Goal: Task Accomplishment & Management: Manage account settings

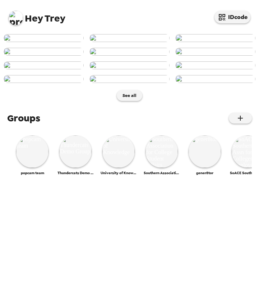
click at [20, 18] on img at bounding box center [16, 18] width 14 height 14
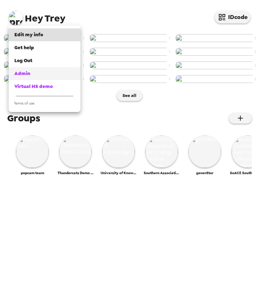
click at [43, 72] on div "Admin" at bounding box center [44, 73] width 60 height 7
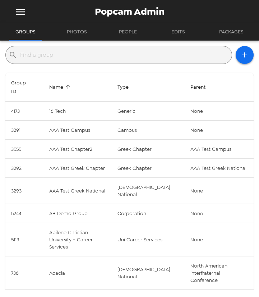
click at [40, 55] on input "text" at bounding box center [124, 55] width 209 height 12
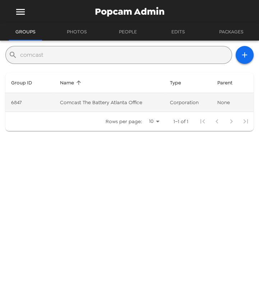
type input "comcast"
click at [133, 105] on td "Comcast The Battery Atlanta Office" at bounding box center [109, 102] width 110 height 19
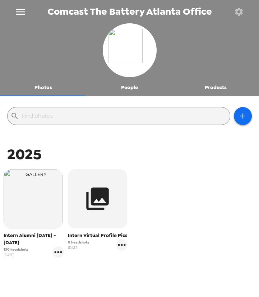
click at [239, 10] on icon "button" at bounding box center [239, 12] width 10 height 10
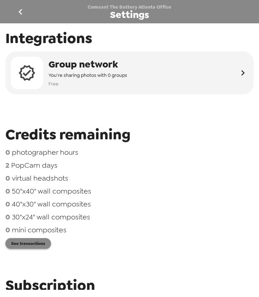
click at [28, 246] on button "See transactions" at bounding box center [28, 243] width 46 height 11
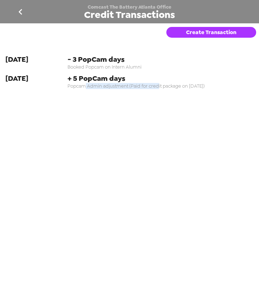
drag, startPoint x: 156, startPoint y: 88, endPoint x: 111, endPoint y: 93, distance: 46.0
click at [90, 96] on div "6-23-25 - 3 PopCam days Booked Popcam on Intern Alumni 6-23-25 + 5 PopCam days …" at bounding box center [129, 73] width 259 height 49
click at [120, 84] on span "Popcam Admin adjustment (Paid for credit package on 6/20/25)" at bounding box center [161, 86] width 186 height 6
click at [120, 88] on span "Popcam Admin adjustment (Paid for credit package on 6/20/25)" at bounding box center [161, 86] width 186 height 6
drag, startPoint x: 108, startPoint y: 87, endPoint x: 209, endPoint y: 84, distance: 101.1
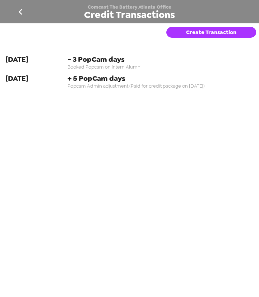
click at [209, 84] on span "Popcam Admin adjustment (Paid for credit package on 6/20/25)" at bounding box center [161, 86] width 186 height 6
click at [177, 86] on span "Popcam Admin adjustment (Paid for credit package on 6/20/25)" at bounding box center [161, 86] width 186 height 6
click at [180, 86] on span "Popcam Admin adjustment (Paid for credit package on 6/20/25)" at bounding box center [161, 86] width 186 height 6
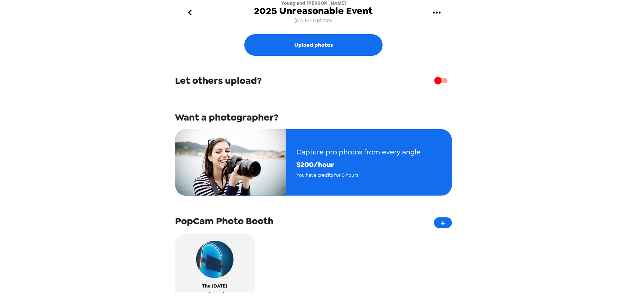
click at [306, 32] on div "Upload photos Let others upload? Want a photographer? Capture pro photos from e…" at bounding box center [314, 158] width 288 height 267
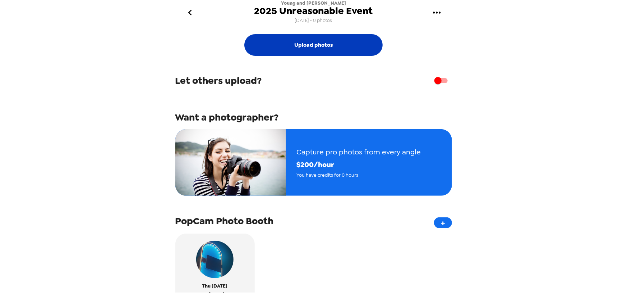
click at [306, 42] on button "Upload photos" at bounding box center [314, 45] width 138 height 22
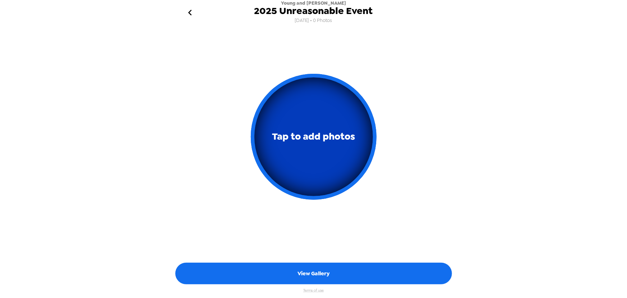
click at [305, 141] on span "Tap to add photos" at bounding box center [313, 136] width 83 height 17
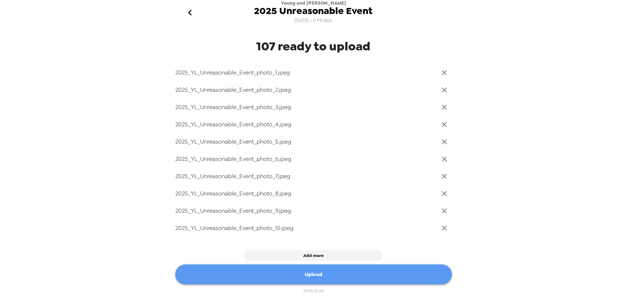
click at [306, 275] on button "Upload" at bounding box center [313, 274] width 277 height 20
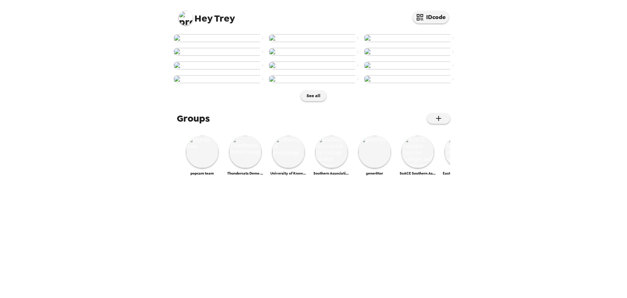
scroll to position [304, 0]
click at [242, 168] on img at bounding box center [245, 152] width 32 height 32
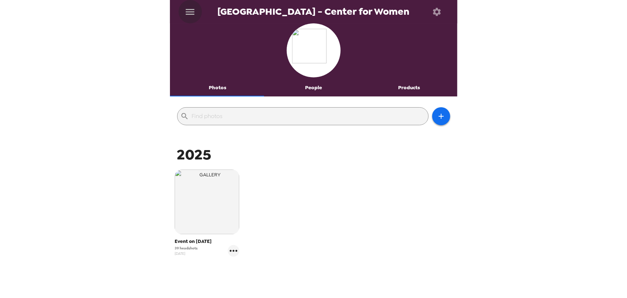
click at [190, 11] on icon "menu" at bounding box center [190, 12] width 9 height 6
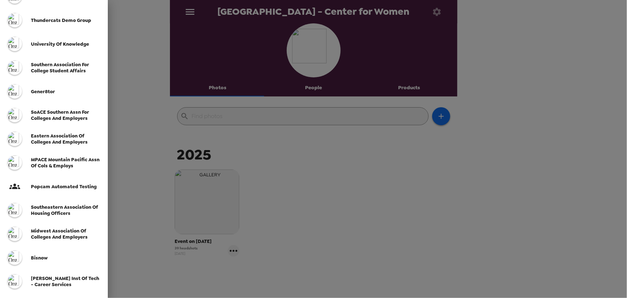
scroll to position [185, 0]
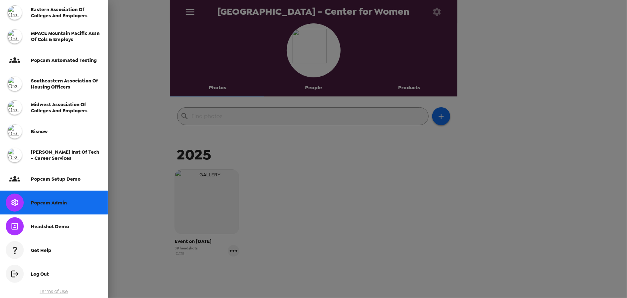
click at [55, 198] on div "Popcam Admin" at bounding box center [54, 203] width 108 height 24
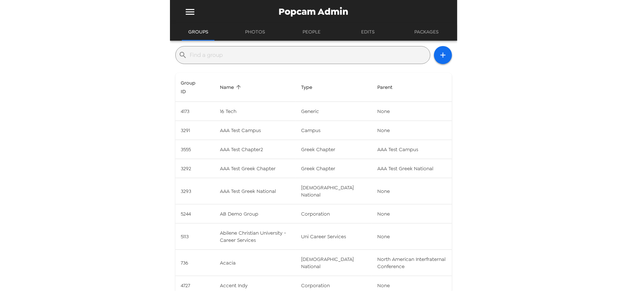
click at [248, 60] on input "text" at bounding box center [308, 55] width 237 height 12
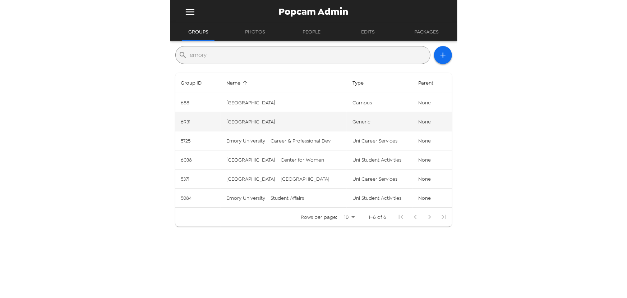
type input "emory"
click at [244, 124] on td "[GEOGRAPHIC_DATA]" at bounding box center [284, 121] width 126 height 19
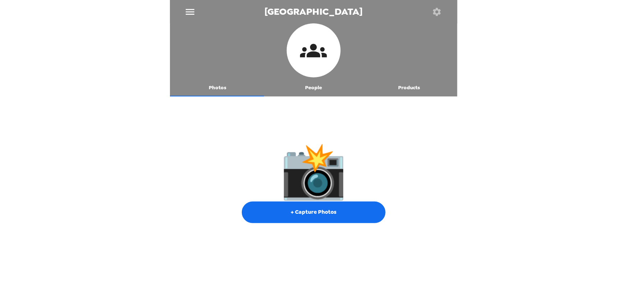
click at [318, 83] on button "People" at bounding box center [314, 87] width 96 height 17
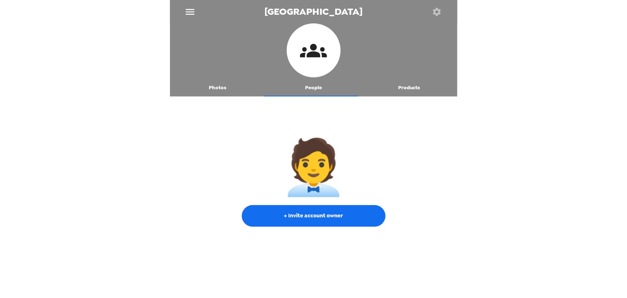
click at [435, 12] on icon "button" at bounding box center [437, 12] width 8 height 8
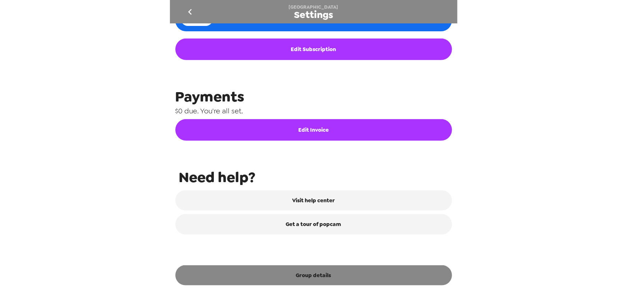
click at [338, 278] on button "Group details" at bounding box center [313, 275] width 277 height 20
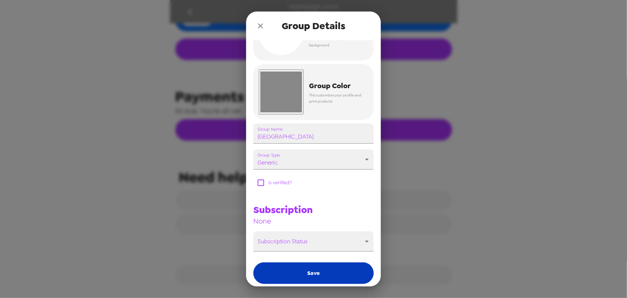
scroll to position [65, 0]
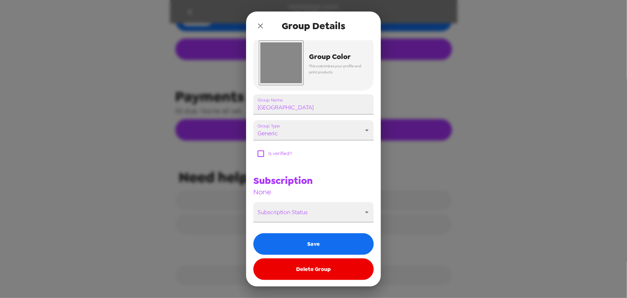
click at [312, 272] on button "Delete Group" at bounding box center [314, 269] width 120 height 22
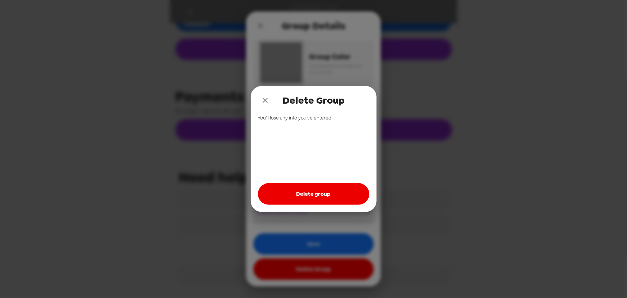
click at [305, 191] on button "Delete group" at bounding box center [313, 194] width 111 height 22
drag, startPoint x: 264, startPoint y: 97, endPoint x: 270, endPoint y: 81, distance: 17.4
click at [265, 95] on button "close" at bounding box center [265, 100] width 14 height 14
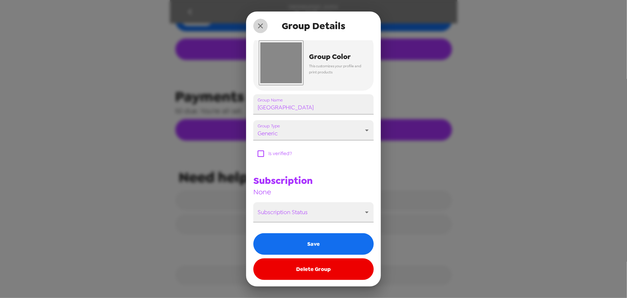
click at [261, 22] on icon "close" at bounding box center [260, 26] width 9 height 9
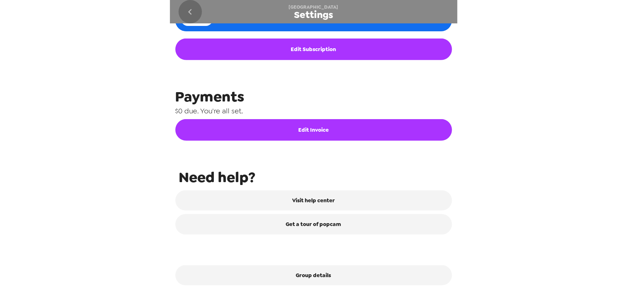
click at [185, 9] on icon "go back" at bounding box center [190, 12] width 12 height 12
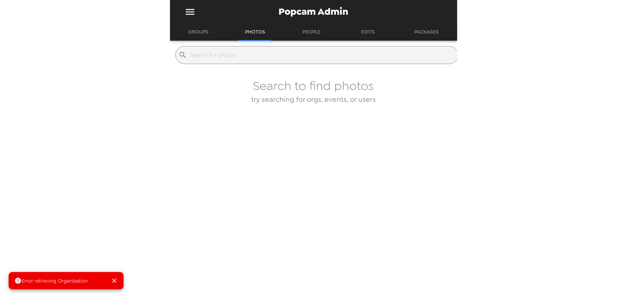
click at [195, 28] on button "Groups" at bounding box center [198, 31] width 33 height 17
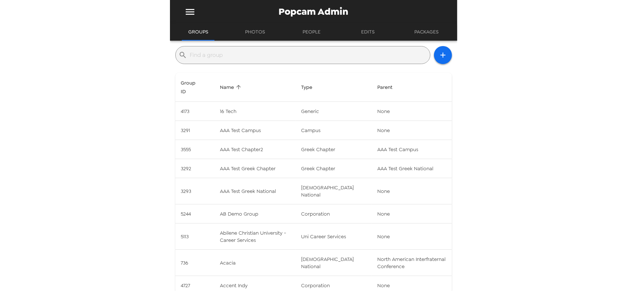
click at [221, 56] on input "text" at bounding box center [308, 55] width 237 height 12
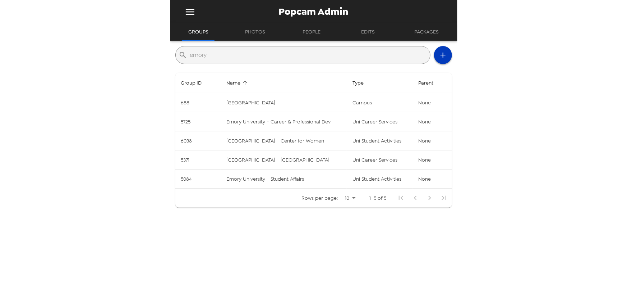
type input "emory"
click at [441, 55] on icon "button" at bounding box center [443, 55] width 5 height 5
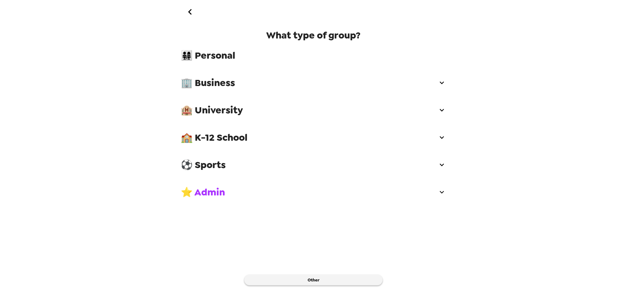
drag, startPoint x: 250, startPoint y: 107, endPoint x: 254, endPoint y: 115, distance: 9.0
click at [250, 107] on span "🏨 University" at bounding box center [309, 110] width 257 height 13
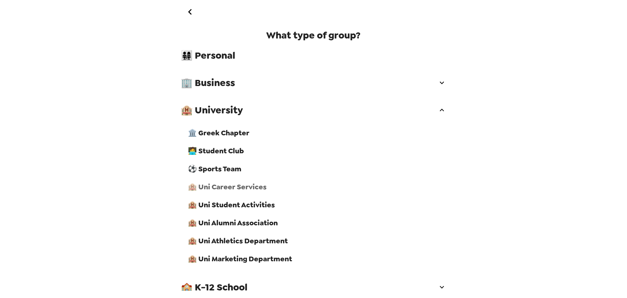
click at [248, 191] on span "🏨 Uni Career Services" at bounding box center [317, 186] width 258 height 9
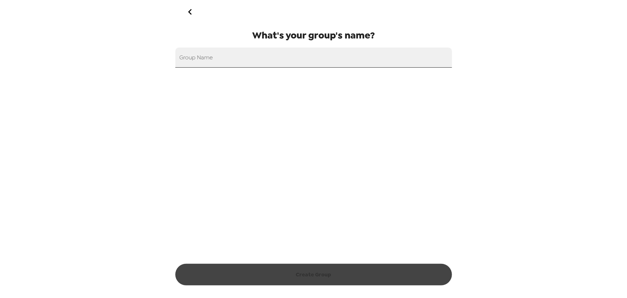
click at [257, 57] on input "Group Name" at bounding box center [313, 57] width 277 height 20
click at [190, 13] on icon "go back" at bounding box center [190, 12] width 12 height 12
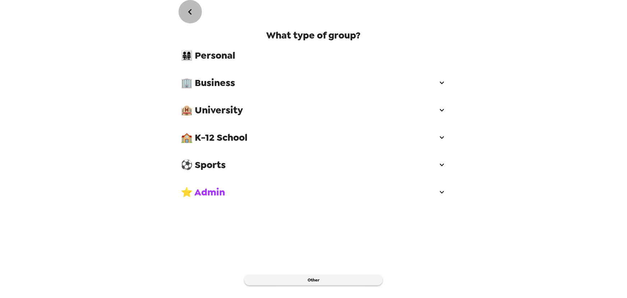
click at [190, 13] on icon "go back" at bounding box center [190, 12] width 4 height 6
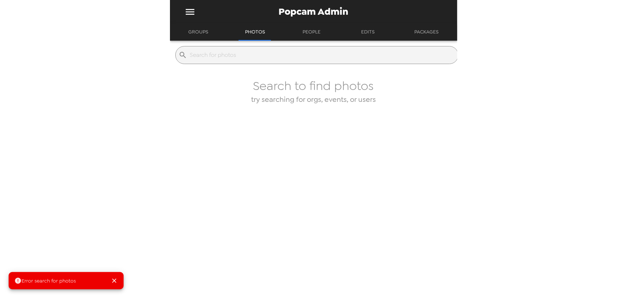
drag, startPoint x: 206, startPoint y: 36, endPoint x: 209, endPoint y: 39, distance: 3.8
click at [206, 37] on button "Groups" at bounding box center [198, 31] width 33 height 17
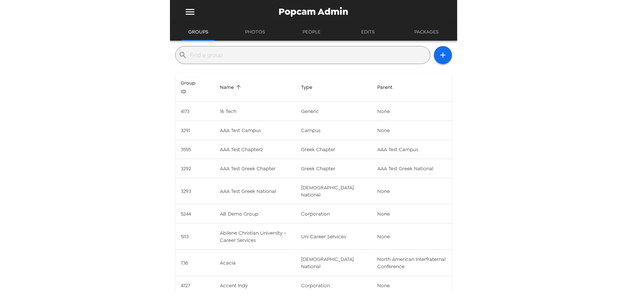
click at [222, 58] on input "text" at bounding box center [308, 55] width 237 height 12
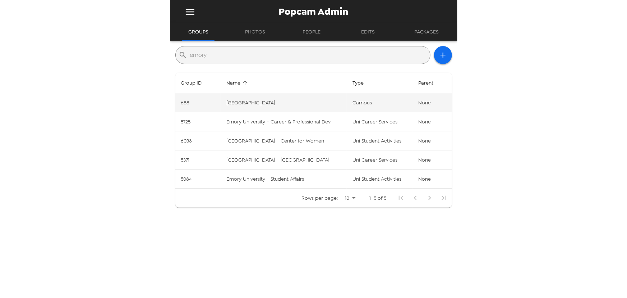
type input "emory"
click at [278, 97] on td "Emory University" at bounding box center [284, 102] width 126 height 19
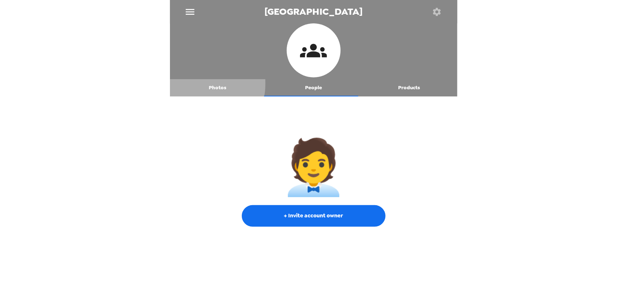
click at [202, 83] on button "Photos" at bounding box center [218, 87] width 96 height 17
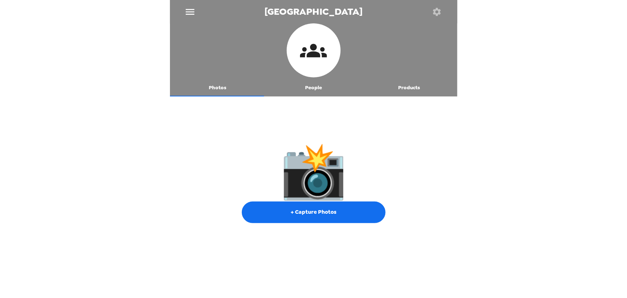
click at [317, 88] on button "People" at bounding box center [314, 87] width 96 height 17
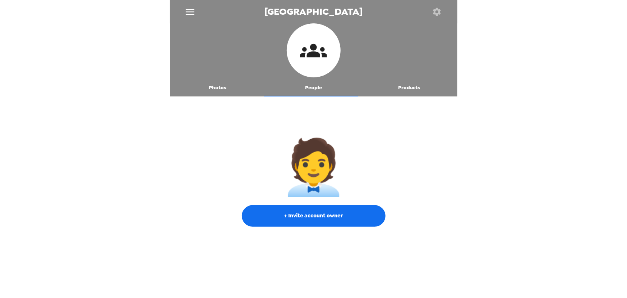
click at [434, 4] on button "button" at bounding box center [437, 11] width 23 height 23
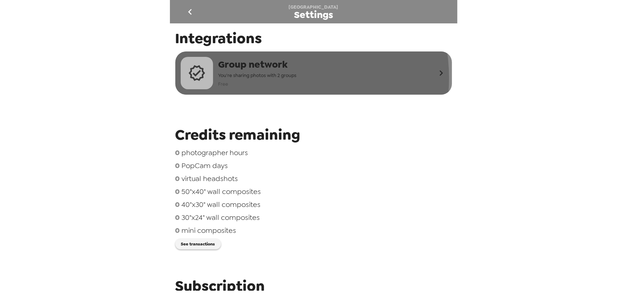
click at [267, 78] on span "You're sharing photos with 2 groups" at bounding box center [258, 75] width 78 height 8
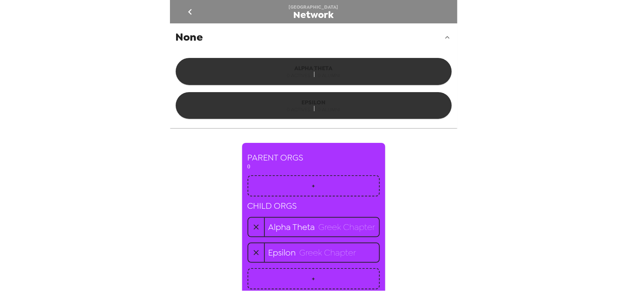
scroll to position [12, 0]
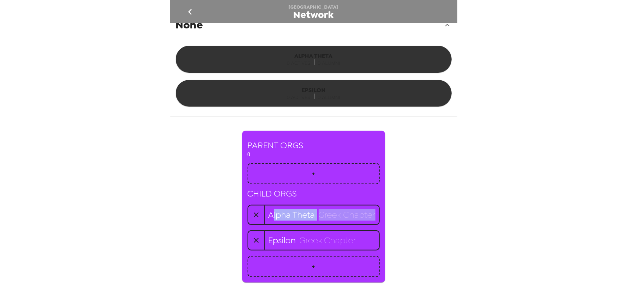
drag, startPoint x: 269, startPoint y: 216, endPoint x: 384, endPoint y: 217, distance: 114.7
click at [385, 215] on div "Your Network None ALPHA THETA 0 ACTIVES 0 ALUMNI EPSILON 0 ACTIVES 0 ALUMNI PAR…" at bounding box center [314, 156] width 288 height 267
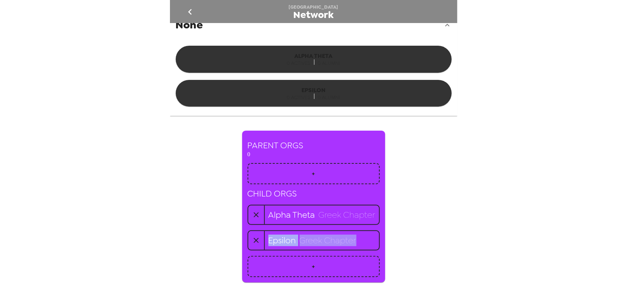
drag, startPoint x: 262, startPoint y: 238, endPoint x: 430, endPoint y: 237, distance: 167.6
click at [376, 237] on div "Epsilon greek chapter" at bounding box center [321, 240] width 115 height 19
click at [317, 241] on h5 "greek chapter" at bounding box center [328, 240] width 57 height 12
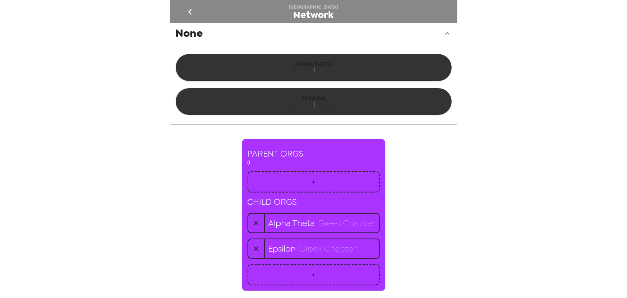
scroll to position [0, 0]
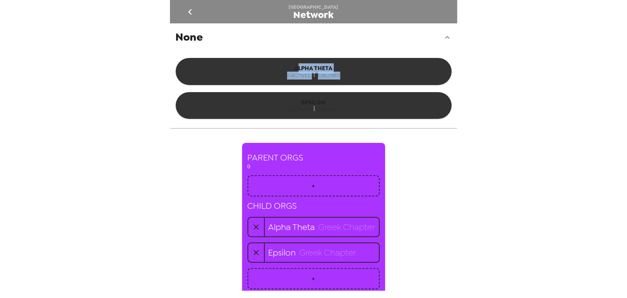
drag, startPoint x: 307, startPoint y: 67, endPoint x: 370, endPoint y: 82, distance: 64.9
click at [371, 77] on div "ALPHA THETA 0 ACTIVES 0 ALUMNI" at bounding box center [314, 71] width 276 height 27
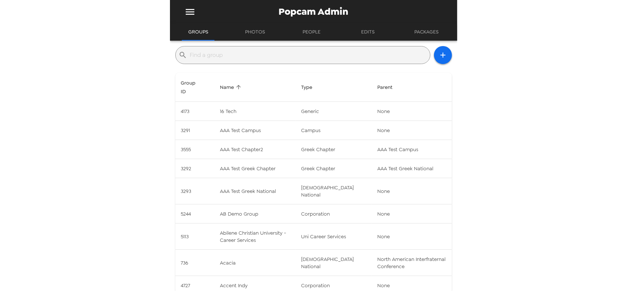
click at [260, 61] on div "​" at bounding box center [302, 55] width 255 height 18
click at [266, 50] on input "text" at bounding box center [308, 55] width 237 height 12
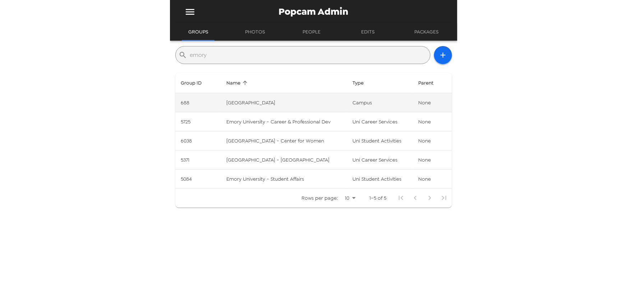
type input "emory"
click at [257, 99] on td "Emory University" at bounding box center [284, 102] width 126 height 19
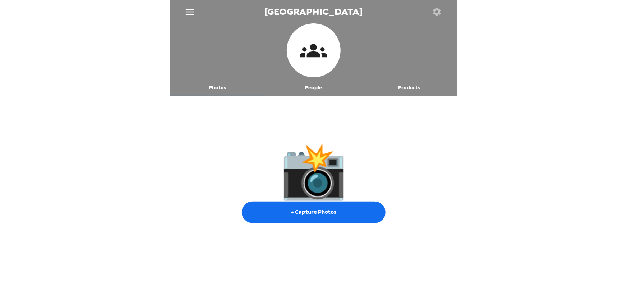
click at [444, 6] on button "button" at bounding box center [437, 11] width 23 height 23
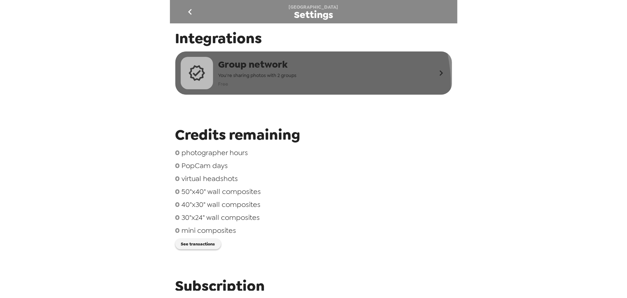
click at [291, 86] on span "Free" at bounding box center [258, 84] width 78 height 8
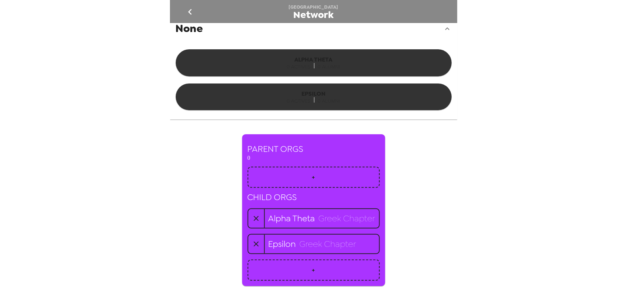
scroll to position [12, 0]
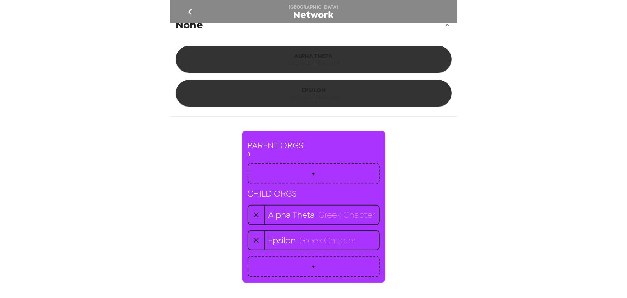
click at [319, 217] on h5 "greek chapter" at bounding box center [347, 215] width 57 height 12
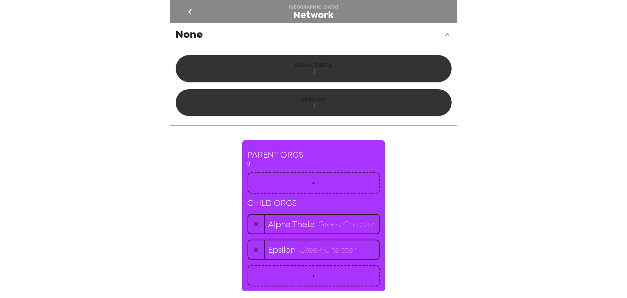
scroll to position [0, 0]
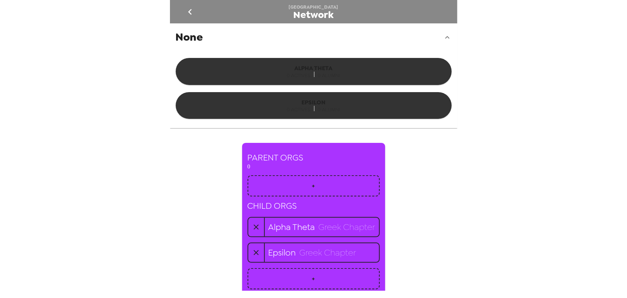
click at [255, 49] on div "None" at bounding box center [314, 37] width 288 height 28
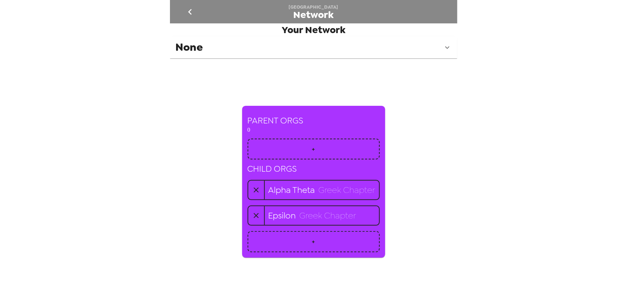
click at [239, 50] on div "None" at bounding box center [310, 47] width 268 height 13
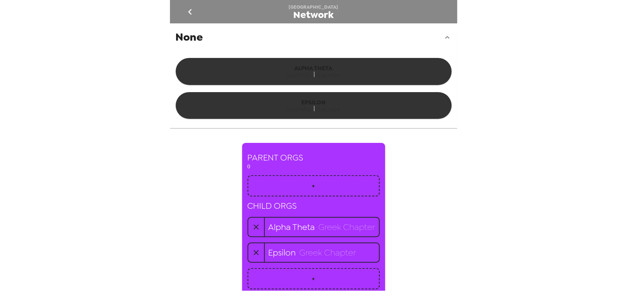
click at [307, 70] on h6 "ALPHA THETA" at bounding box center [313, 68] width 265 height 10
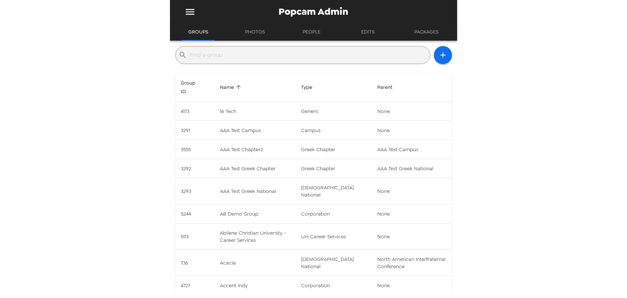
click at [242, 56] on input "text" at bounding box center [308, 55] width 237 height 12
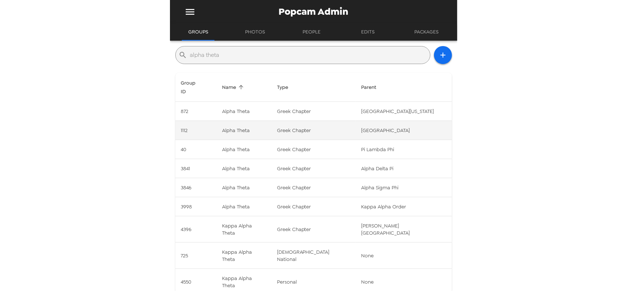
type input "alpha theta"
click at [381, 122] on td "[GEOGRAPHIC_DATA]" at bounding box center [404, 130] width 97 height 19
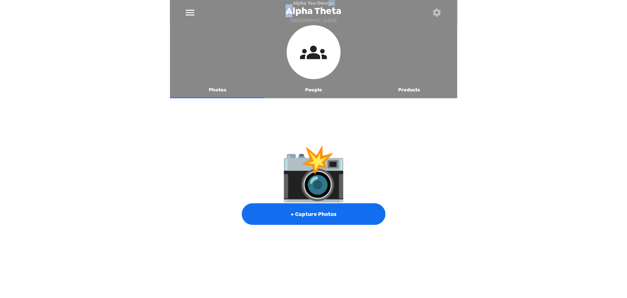
drag, startPoint x: 290, startPoint y: 4, endPoint x: 329, endPoint y: 4, distance: 38.5
click at [329, 4] on div "Alpha Tau Omega Alpha Theta Emory University" at bounding box center [314, 12] width 56 height 25
click at [329, 4] on span "Alpha Tau Omega" at bounding box center [313, 3] width 41 height 6
drag, startPoint x: 283, startPoint y: 12, endPoint x: 349, endPoint y: 10, distance: 66.2
click at [349, 10] on div "Alpha Tau Omega Alpha Theta Emory University" at bounding box center [314, 12] width 288 height 25
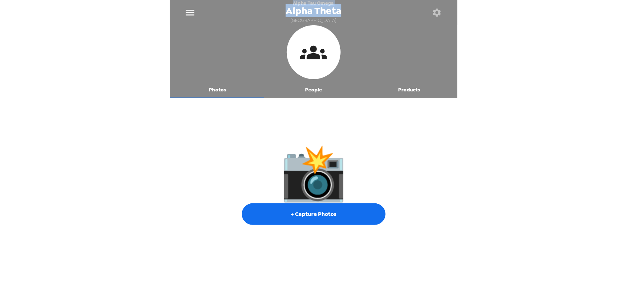
drag, startPoint x: 292, startPoint y: 3, endPoint x: 346, endPoint y: 6, distance: 53.7
click at [340, 2] on div "Alpha Tau Omega Alpha Theta Emory University" at bounding box center [314, 12] width 56 height 25
click at [369, 12] on div "Alpha Tau Omega Alpha Theta Emory University" at bounding box center [314, 12] width 288 height 25
click at [438, 10] on icon "button" at bounding box center [437, 13] width 8 height 8
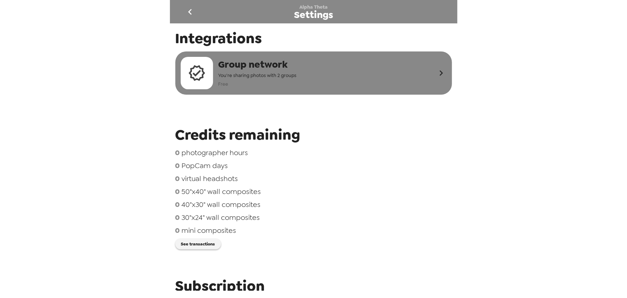
click at [302, 74] on div "Group network You're sharing photos with 2 groups Free" at bounding box center [308, 73] width 255 height 32
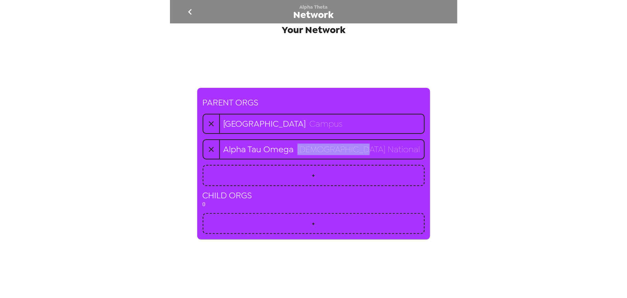
drag, startPoint x: 329, startPoint y: 148, endPoint x: 384, endPoint y: 150, distance: 55.4
click at [384, 150] on h5 "greek national" at bounding box center [359, 149] width 123 height 12
click at [380, 150] on h5 "greek national" at bounding box center [359, 149] width 123 height 12
click at [188, 10] on icon "go back" at bounding box center [190, 12] width 12 height 12
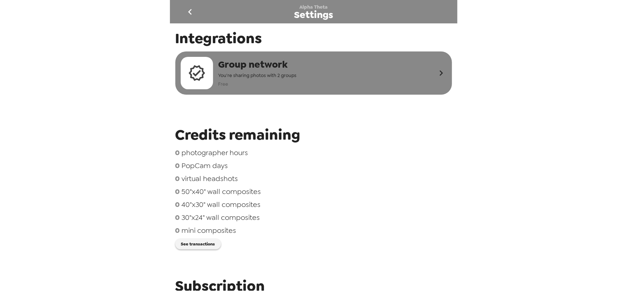
click at [266, 76] on span "You're sharing photos with 2 groups" at bounding box center [258, 75] width 78 height 8
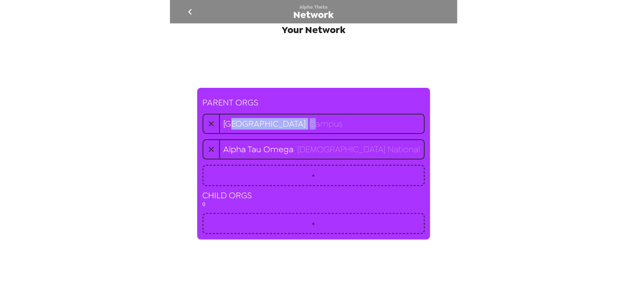
drag, startPoint x: 300, startPoint y: 117, endPoint x: 328, endPoint y: 115, distance: 27.4
click at [328, 115] on div "Emory University campus" at bounding box center [321, 123] width 205 height 19
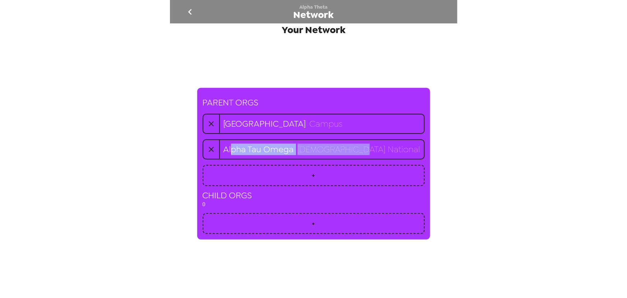
drag, startPoint x: 263, startPoint y: 151, endPoint x: 394, endPoint y: 149, distance: 131.3
click at [394, 149] on div "PARENT ORGS Emory University campus Alpha Tau Omega greek national + CHILD ORGS…" at bounding box center [313, 163] width 233 height 151
click at [274, 147] on h5 "Alpha Tau Omega" at bounding box center [259, 149] width 70 height 12
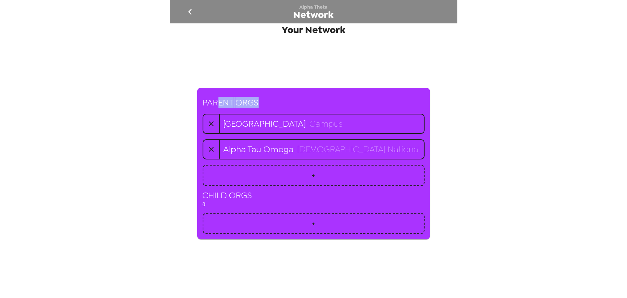
drag, startPoint x: 247, startPoint y: 101, endPoint x: 227, endPoint y: 98, distance: 20.3
click at [227, 98] on div "PARENT ORGS Emory University campus Alpha Tau Omega greek national + CHILD ORGS…" at bounding box center [314, 163] width 237 height 169
click at [191, 18] on button "go back" at bounding box center [190, 11] width 23 height 23
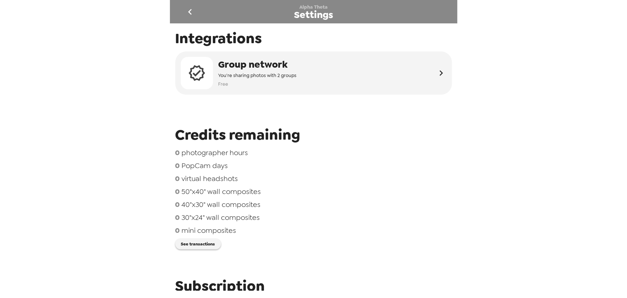
click at [192, 12] on icon "go back" at bounding box center [190, 12] width 12 height 12
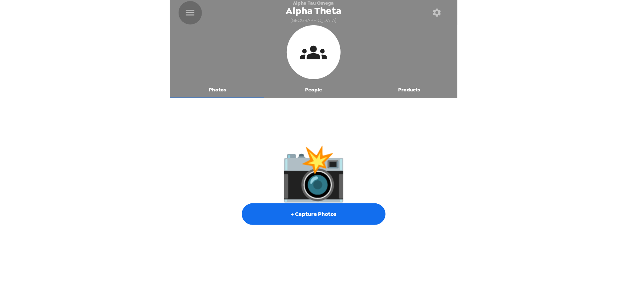
click at [187, 7] on icon "menu" at bounding box center [190, 13] width 12 height 12
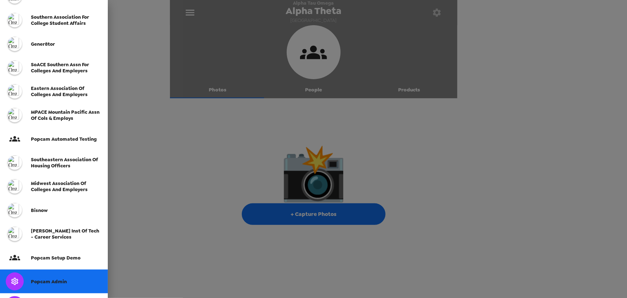
scroll to position [185, 0]
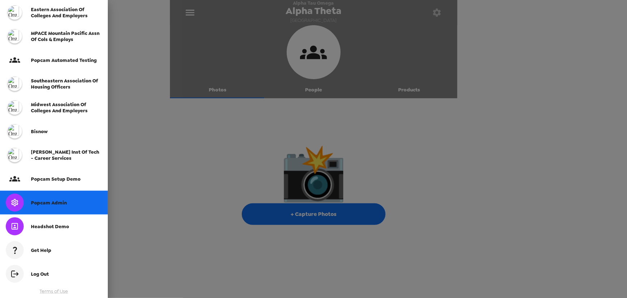
click at [59, 209] on div "Popcam Admin" at bounding box center [54, 203] width 108 height 24
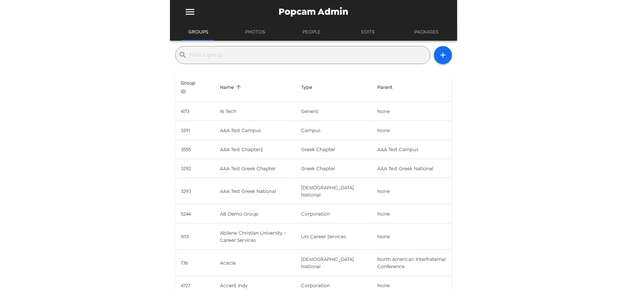
drag, startPoint x: 241, startPoint y: 61, endPoint x: 243, endPoint y: 58, distance: 3.9
click at [243, 58] on div "​" at bounding box center [302, 55] width 255 height 18
click at [245, 57] on input "text" at bounding box center [308, 55] width 237 height 12
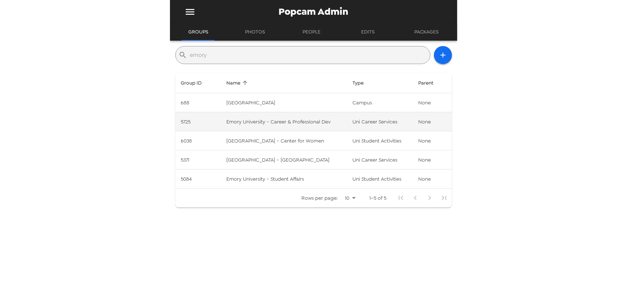
type input "emory"
click at [274, 125] on td "Emory University - Career & Professional Dev" at bounding box center [284, 121] width 126 height 19
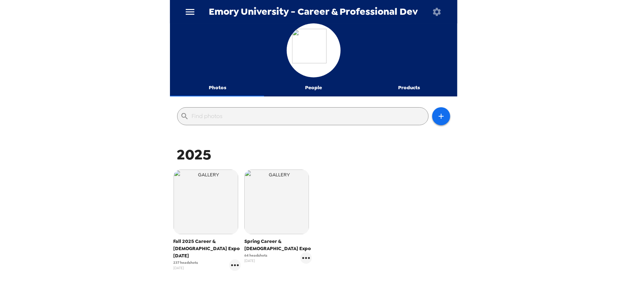
click at [437, 14] on icon "button" at bounding box center [437, 12] width 8 height 8
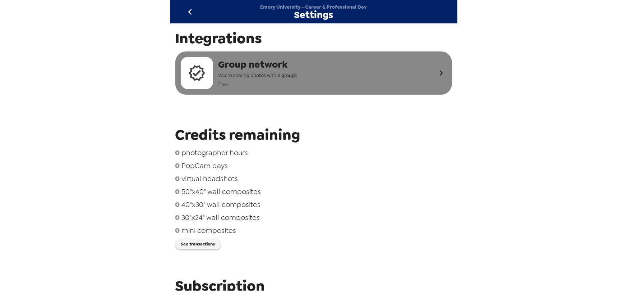
click at [319, 76] on div "Group network You're sharing photos with 0 groups Free" at bounding box center [308, 73] width 255 height 32
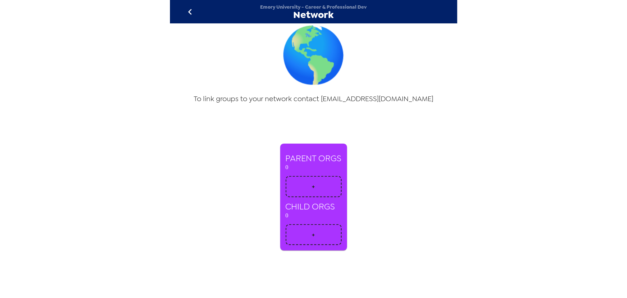
click at [312, 192] on button "+" at bounding box center [314, 186] width 56 height 21
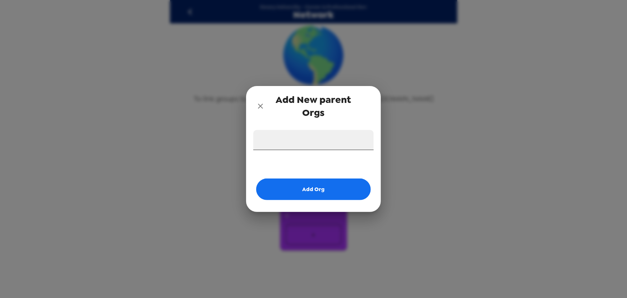
click at [318, 147] on input "text" at bounding box center [314, 140] width 120 height 20
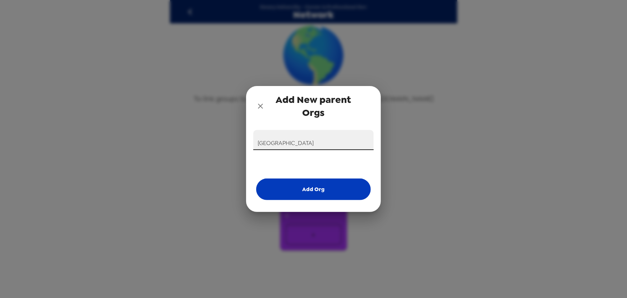
type input "[GEOGRAPHIC_DATA]"
click at [315, 191] on button "Add Org" at bounding box center [313, 189] width 115 height 22
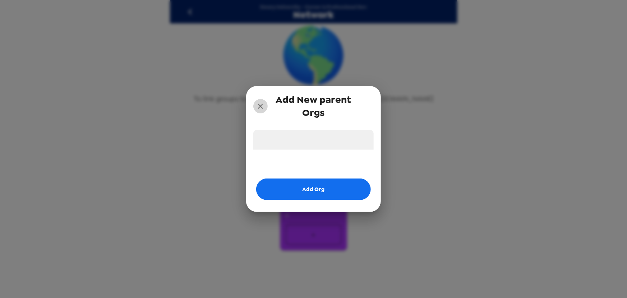
click at [264, 102] on icon "close" at bounding box center [260, 106] width 9 height 9
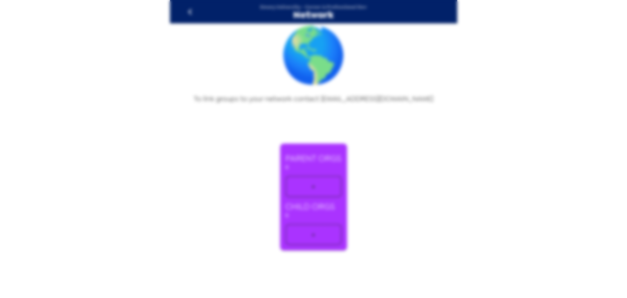
click at [169, 81] on div "Emory University - Career & Professional Dev Network 🌎 To link groups to your n…" at bounding box center [313, 149] width 627 height 298
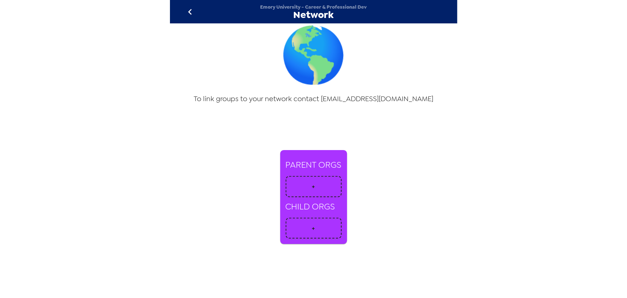
drag, startPoint x: 191, startPoint y: 59, endPoint x: 87, endPoint y: 22, distance: 110.4
click at [188, 55] on div "🌎 To link groups to your network contact [EMAIL_ADDRESS][DOMAIN_NAME]" at bounding box center [314, 63] width 288 height 80
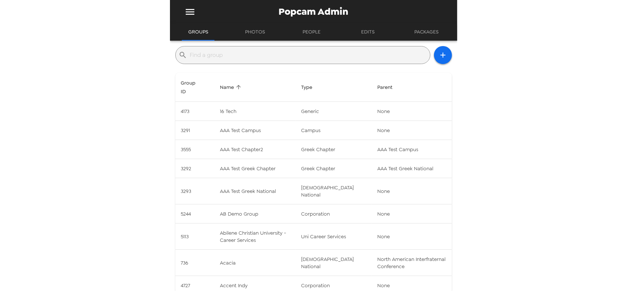
click at [217, 58] on input "text" at bounding box center [308, 55] width 237 height 12
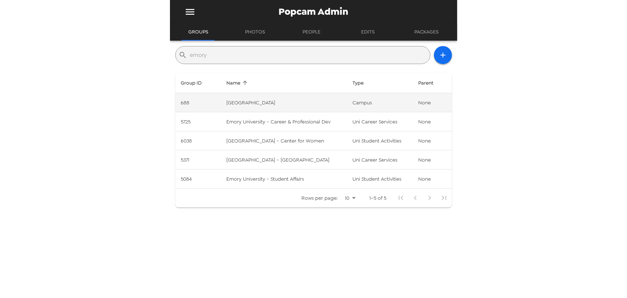
type input "emory"
click at [365, 108] on td "campus" at bounding box center [380, 102] width 66 height 19
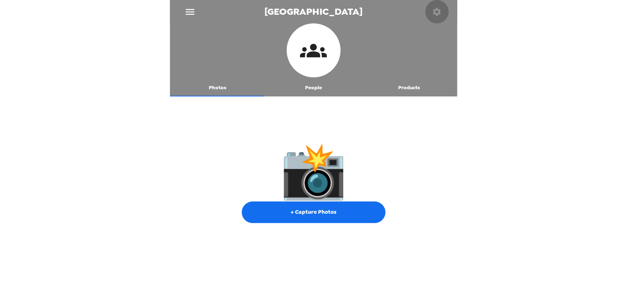
click at [441, 13] on icon "button" at bounding box center [437, 12] width 10 height 10
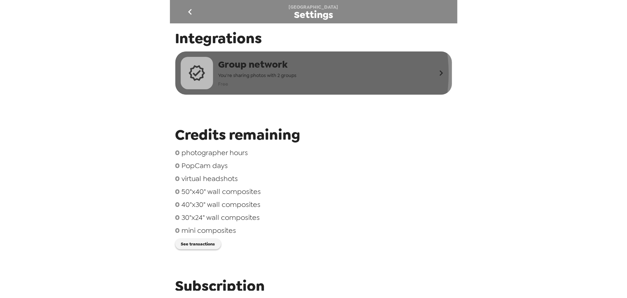
click at [303, 73] on div "Group network You're sharing photos with 2 groups Free" at bounding box center [308, 73] width 255 height 32
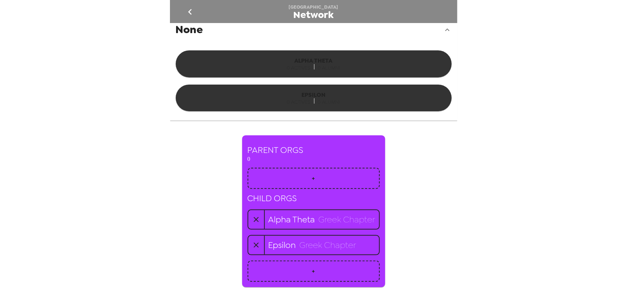
scroll to position [12, 0]
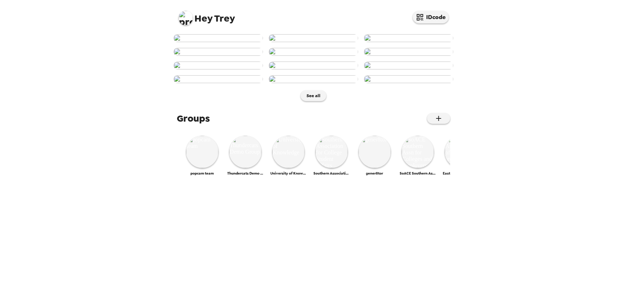
click at [186, 18] on img at bounding box center [186, 18] width 14 height 14
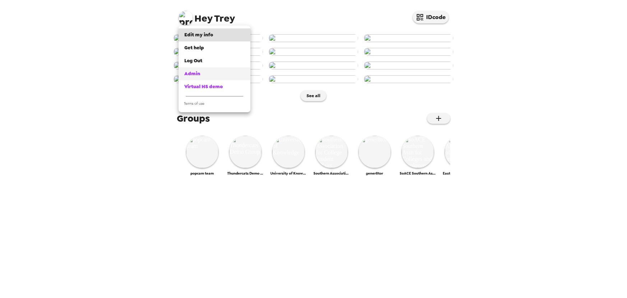
click at [207, 70] on div "Admin" at bounding box center [214, 73] width 60 height 7
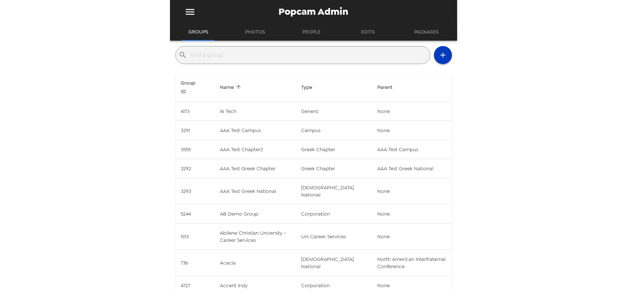
click at [439, 54] on icon "button" at bounding box center [443, 55] width 9 height 9
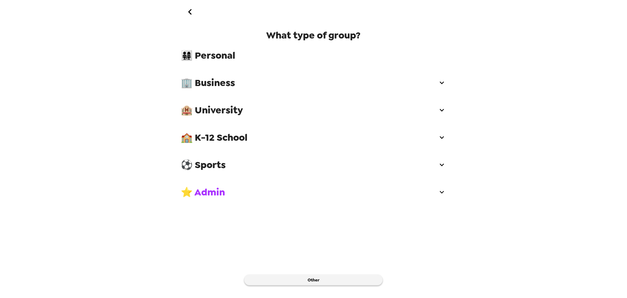
click at [242, 83] on span "🏢 Business" at bounding box center [309, 82] width 257 height 13
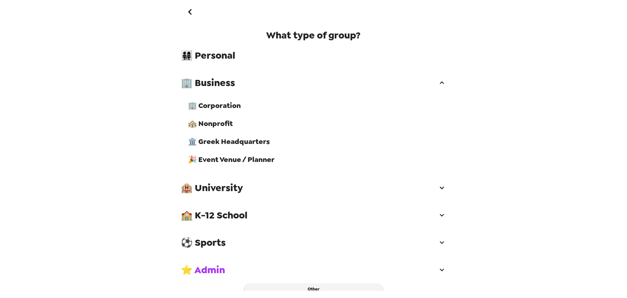
click at [246, 164] on span "🎉 Event Venue / Planner" at bounding box center [317, 159] width 258 height 9
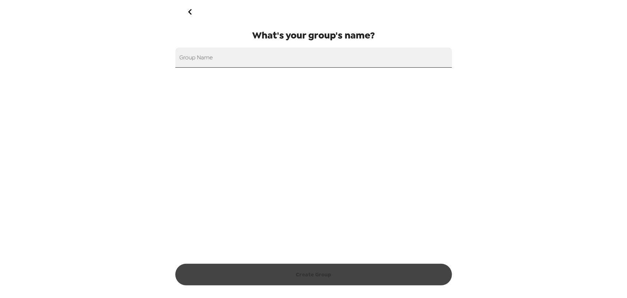
click at [276, 58] on input "Group Name" at bounding box center [313, 57] width 277 height 20
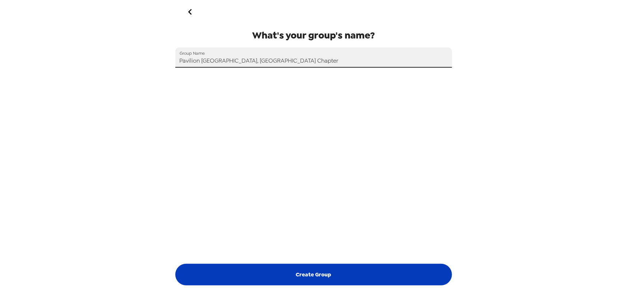
type input "Pavilion [GEOGRAPHIC_DATA], [GEOGRAPHIC_DATA] Chapter"
click at [368, 281] on button "Create Group" at bounding box center [313, 275] width 277 height 22
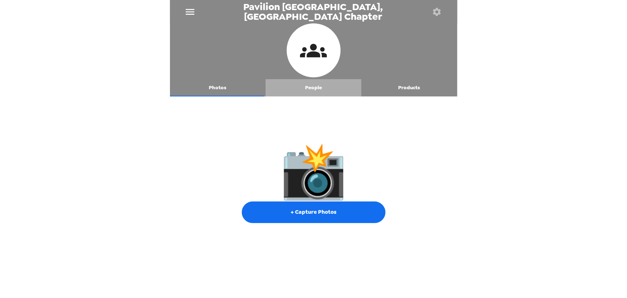
click at [317, 92] on button "People" at bounding box center [314, 87] width 96 height 17
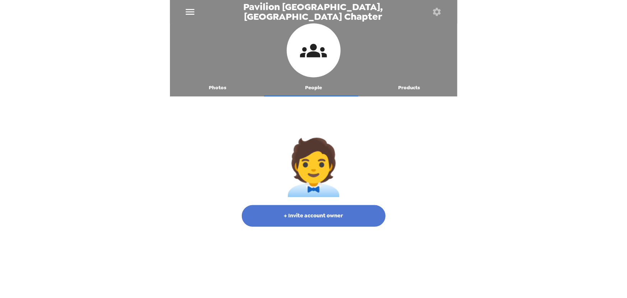
click at [337, 217] on button "+ Invite account owner" at bounding box center [314, 216] width 144 height 22
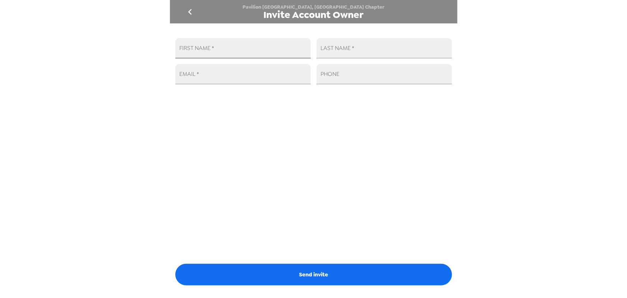
click at [231, 50] on input "FIRST NAME   *" at bounding box center [243, 48] width 136 height 20
type input "Rachel"
type input "Johnson"
paste input "rbmodiano@gmail.com"
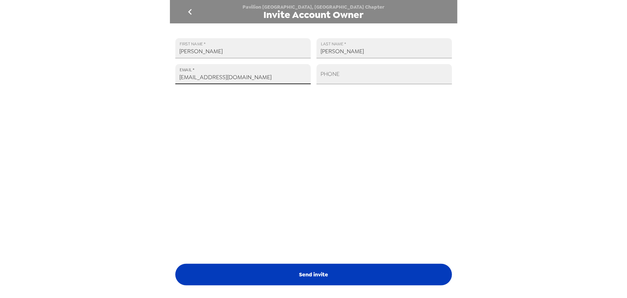
type input "rbmodiano@gmail.com"
click at [350, 268] on button "Send invite" at bounding box center [313, 275] width 277 height 22
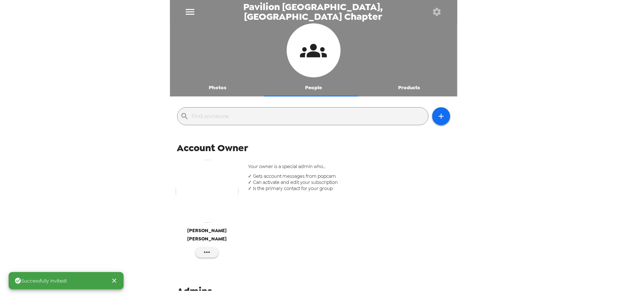
click at [211, 88] on button "Photos" at bounding box center [218, 87] width 96 height 17
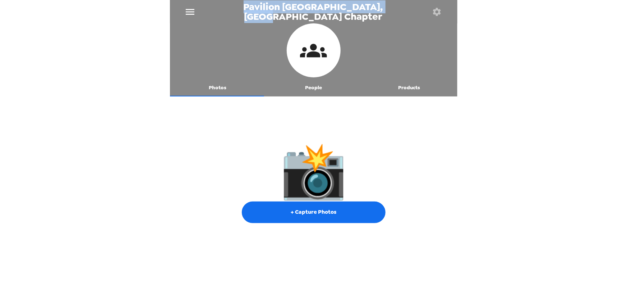
drag, startPoint x: 392, startPoint y: 11, endPoint x: 241, endPoint y: 14, distance: 151.8
click at [241, 14] on div "Pavilion [GEOGRAPHIC_DATA], [GEOGRAPHIC_DATA] Chapter" at bounding box center [314, 11] width 288 height 23
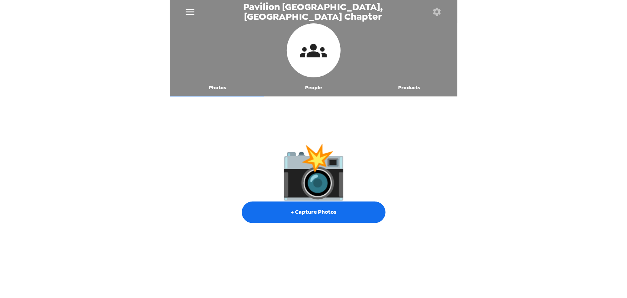
click at [111, 37] on div "Pavilion Indianapolis, IN Chapter Photos People Products 📸 + Capture Photos" at bounding box center [313, 149] width 627 height 298
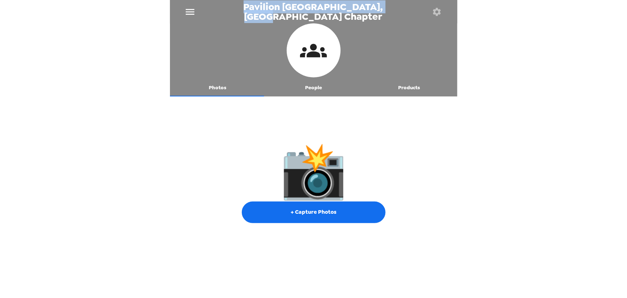
drag, startPoint x: 340, startPoint y: 7, endPoint x: 235, endPoint y: 13, distance: 105.5
click at [235, 13] on div "Pavilion [GEOGRAPHIC_DATA], [GEOGRAPHIC_DATA] Chapter" at bounding box center [314, 11] width 288 height 23
copy span "Pavilion [GEOGRAPHIC_DATA], [GEOGRAPHIC_DATA] Chapter"
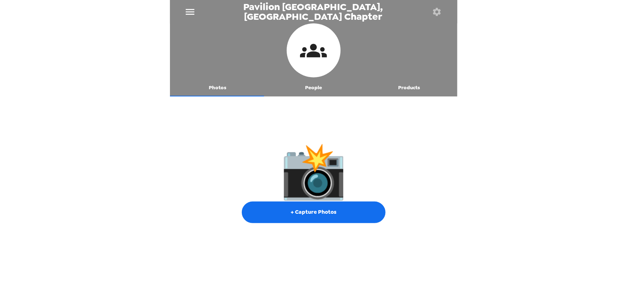
click at [416, 56] on div at bounding box center [314, 51] width 288 height 56
click at [438, 9] on icon "button" at bounding box center [437, 12] width 8 height 8
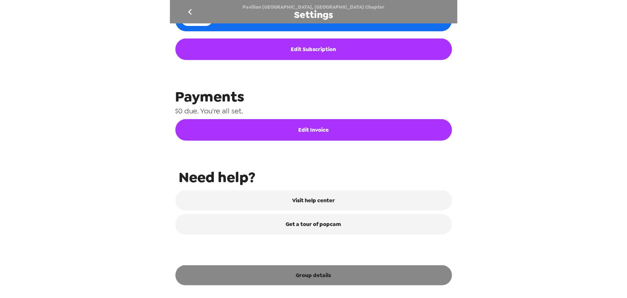
click at [330, 280] on button "Group details" at bounding box center [313, 275] width 277 height 20
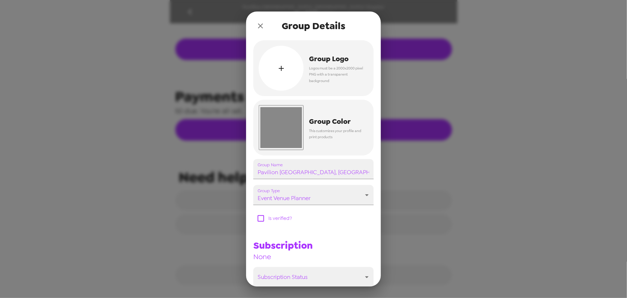
scroll to position [311, 0]
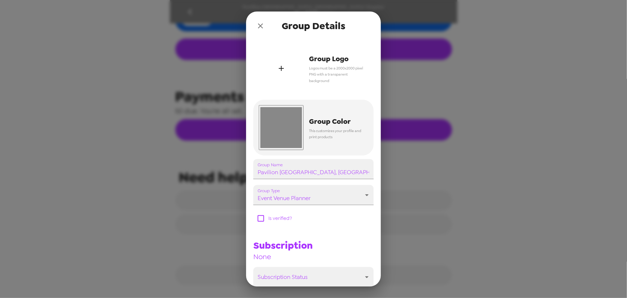
click at [284, 73] on div "button" at bounding box center [281, 68] width 45 height 45
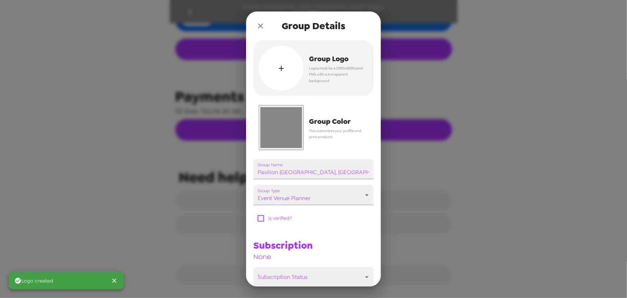
click at [278, 129] on input "#888888" at bounding box center [281, 127] width 45 height 45
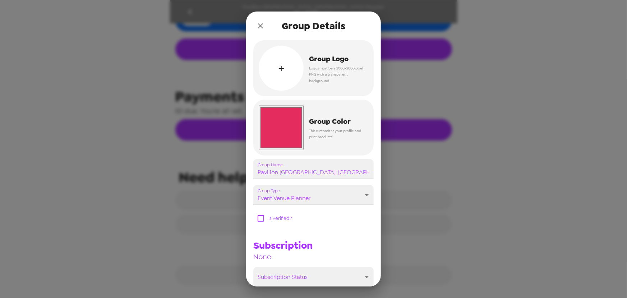
type input "#e42c5f"
click at [349, 254] on div "Subscription None" at bounding box center [311, 247] width 126 height 28
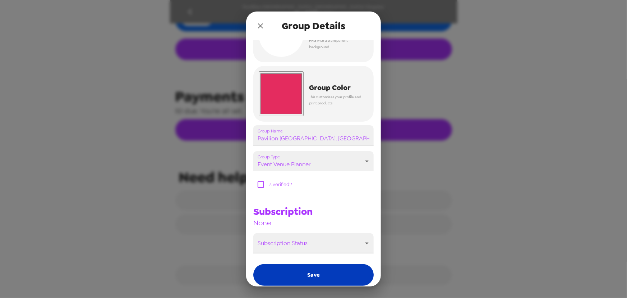
scroll to position [65, 0]
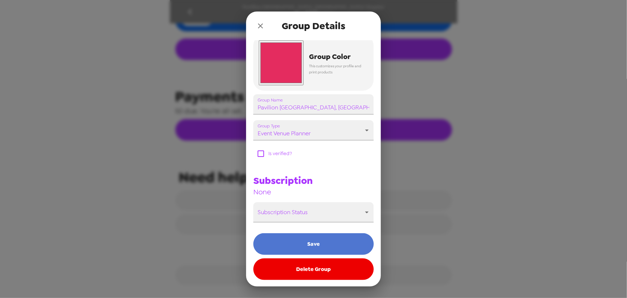
click at [317, 249] on button "Save" at bounding box center [314, 244] width 120 height 22
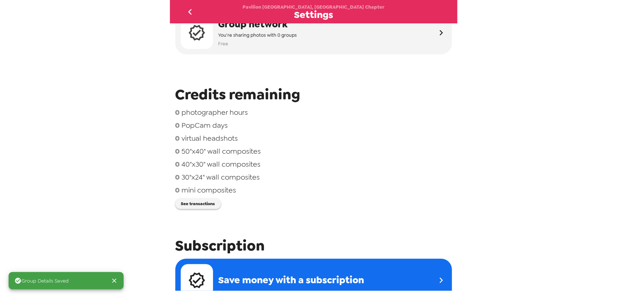
scroll to position [0, 0]
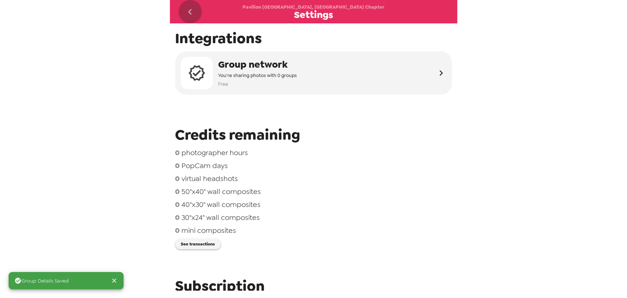
click at [193, 10] on icon "go back" at bounding box center [190, 12] width 12 height 12
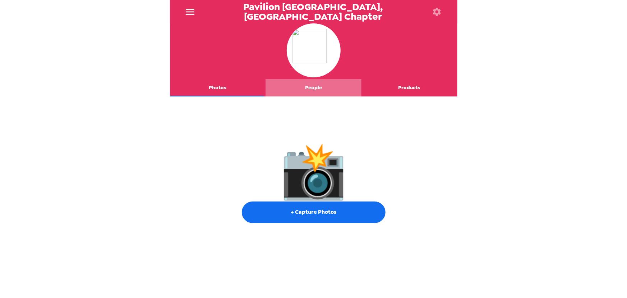
click at [316, 86] on button "People" at bounding box center [314, 87] width 96 height 17
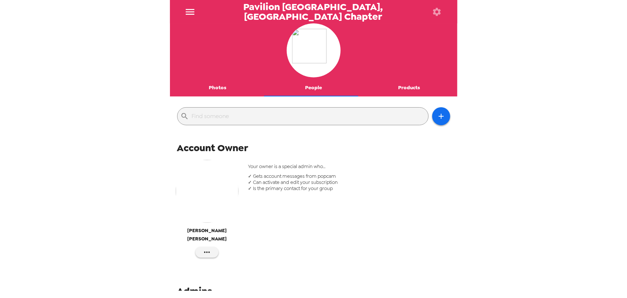
click at [222, 92] on button "Photos" at bounding box center [218, 87] width 96 height 17
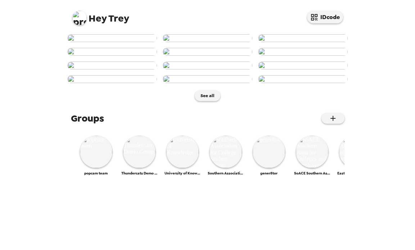
click at [79, 12] on img at bounding box center [79, 18] width 14 height 14
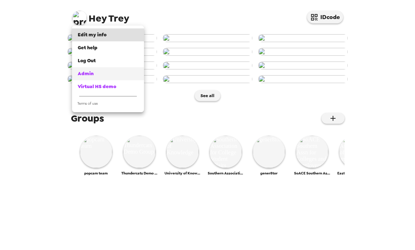
click at [98, 70] on div "Admin" at bounding box center [108, 73] width 60 height 7
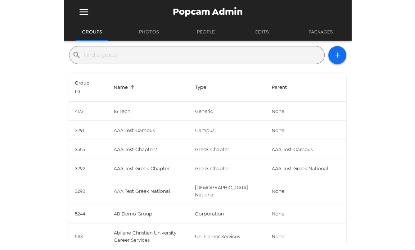
click at [169, 61] on div "​" at bounding box center [196, 55] width 255 height 18
click at [170, 58] on input "text" at bounding box center [202, 55] width 237 height 12
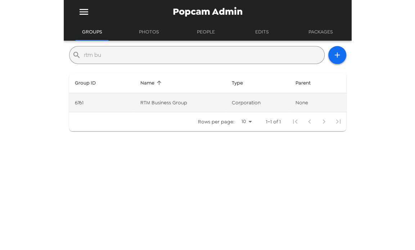
type input "rtm bu"
click at [148, 97] on td "RTM Business Group" at bounding box center [180, 102] width 92 height 19
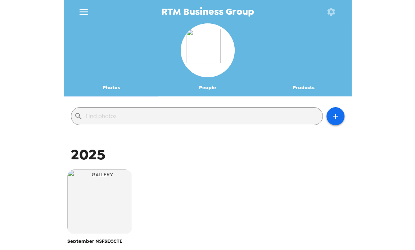
click at [245, 156] on div "2025" at bounding box center [207, 154] width 284 height 19
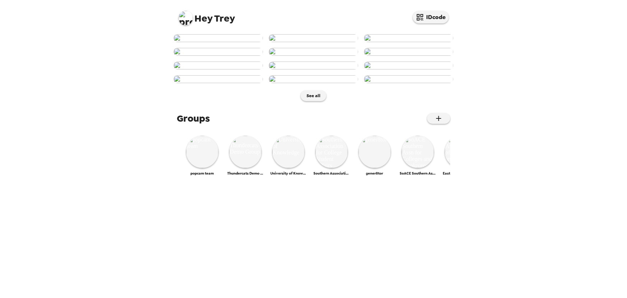
click at [185, 15] on img at bounding box center [186, 18] width 14 height 14
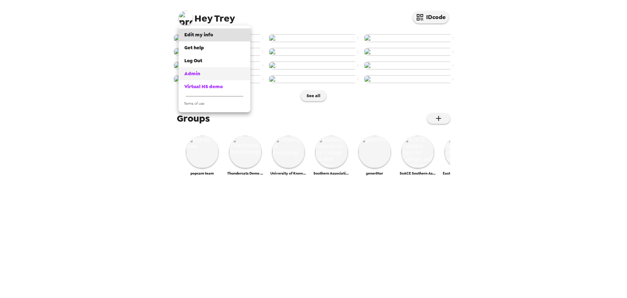
click at [200, 74] on span "Admin" at bounding box center [192, 73] width 16 height 6
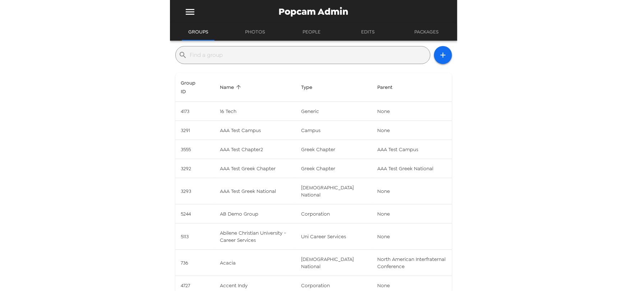
click at [268, 53] on input "text" at bounding box center [308, 55] width 237 height 12
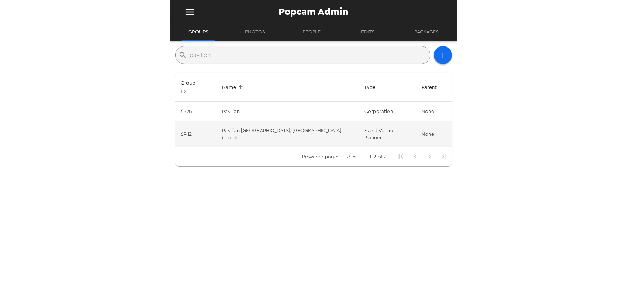
type input "pavilion"
click at [281, 121] on td "Pavilion [GEOGRAPHIC_DATA], [GEOGRAPHIC_DATA] Chapter" at bounding box center [287, 134] width 143 height 26
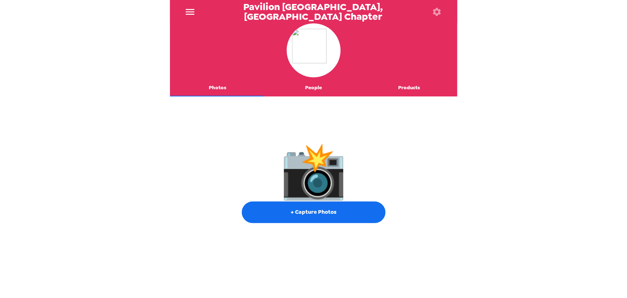
click at [446, 10] on button "button" at bounding box center [437, 11] width 23 height 23
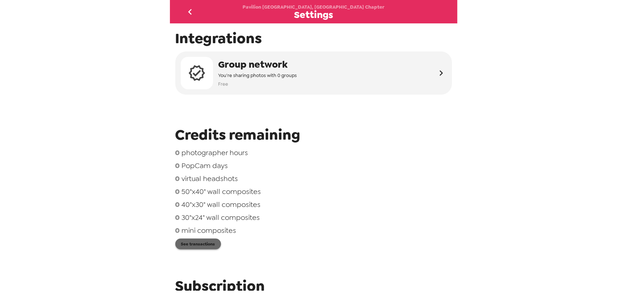
click at [208, 242] on button "See transactions" at bounding box center [198, 243] width 46 height 11
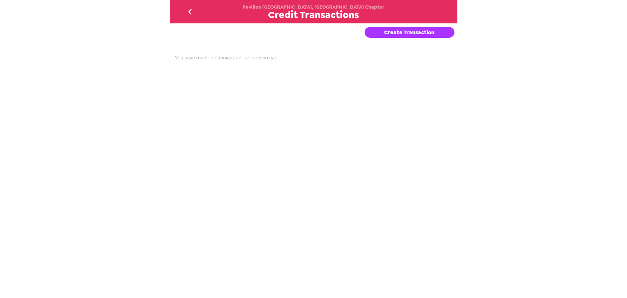
click at [412, 32] on button "Create Transaction" at bounding box center [410, 32] width 90 height 11
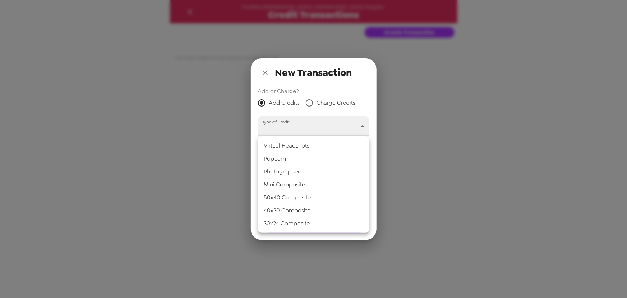
drag, startPoint x: 305, startPoint y: 126, endPoint x: 290, endPoint y: 151, distance: 29.5
click at [303, 126] on body "Pavilion [GEOGRAPHIC_DATA], IN Chapter Credit Transactions Create Transaction Y…" at bounding box center [313, 149] width 627 height 298
click at [289, 158] on li "Popcam" at bounding box center [313, 158] width 111 height 13
type input "popcam"
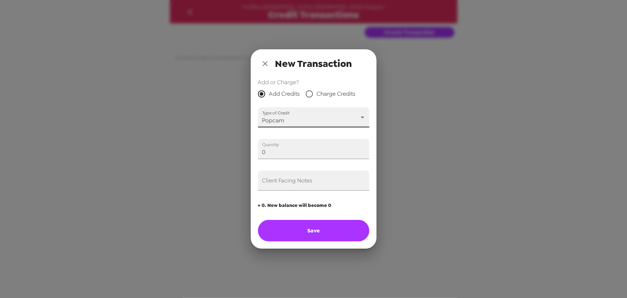
drag, startPoint x: 273, startPoint y: 154, endPoint x: 174, endPoint y: 155, distance: 98.9
click at [163, 152] on div "New Transaction Add or Charge? Add Credits Charge Credits Type of Credit Popcam…" at bounding box center [313, 149] width 627 height 298
type input "1"
click at [275, 187] on input "Client Facing Notes" at bounding box center [313, 180] width 111 height 20
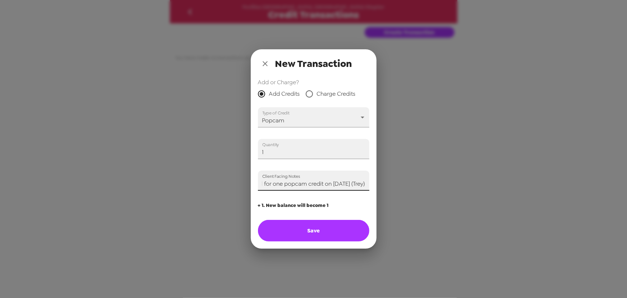
type input "Paid for one popcam credit on [DATE] (Trey)"
click at [324, 227] on button "Save" at bounding box center [313, 231] width 111 height 22
type input "0"
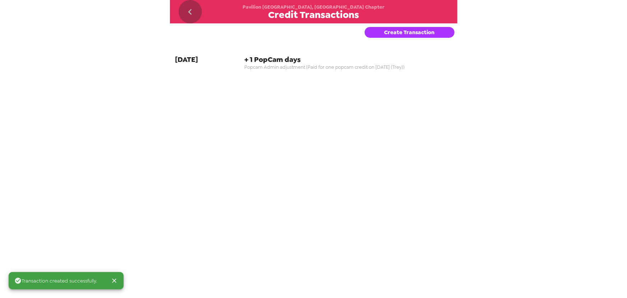
click at [189, 11] on icon "go back" at bounding box center [190, 12] width 4 height 6
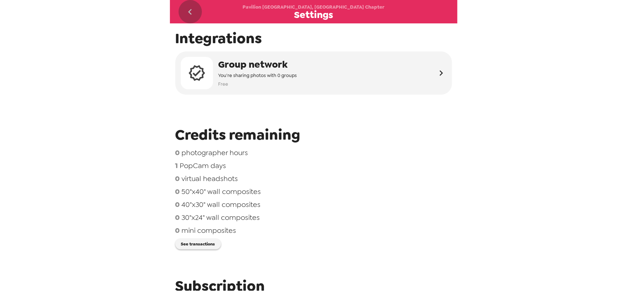
click at [195, 13] on icon "go back" at bounding box center [190, 12] width 12 height 12
